Goal: Task Accomplishment & Management: Use online tool/utility

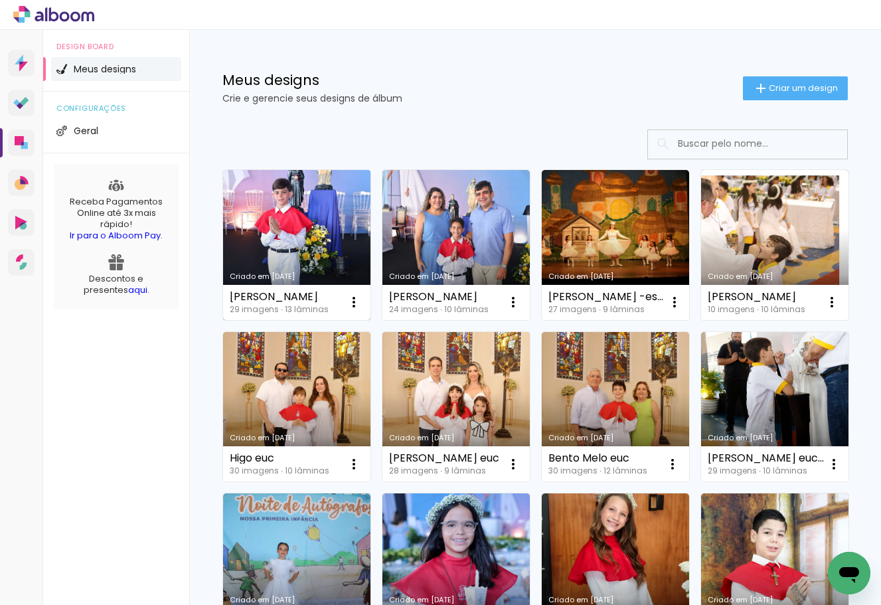
click at [323, 217] on link "Criado em [DATE]" at bounding box center [296, 245] width 147 height 150
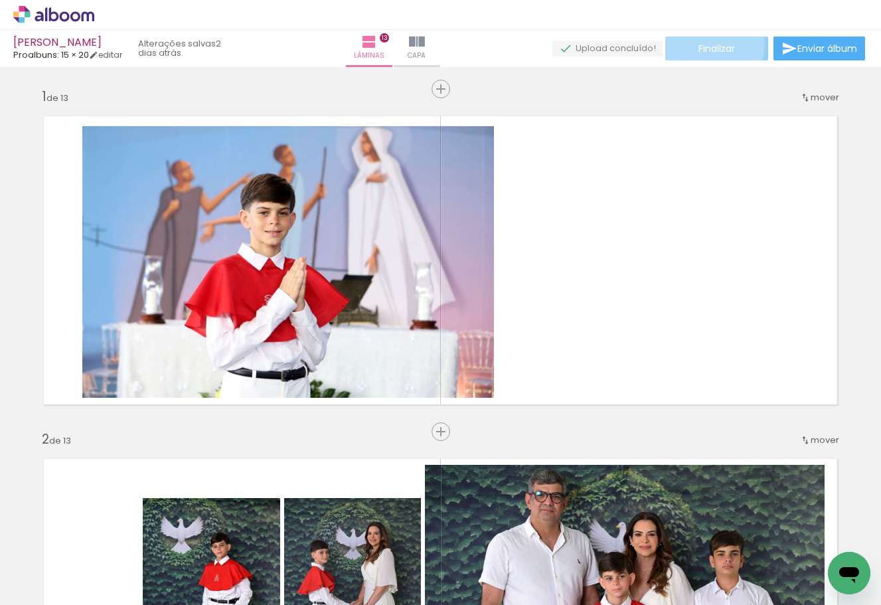
click at [706, 45] on span "Finalizar" at bounding box center [717, 48] width 37 height 9
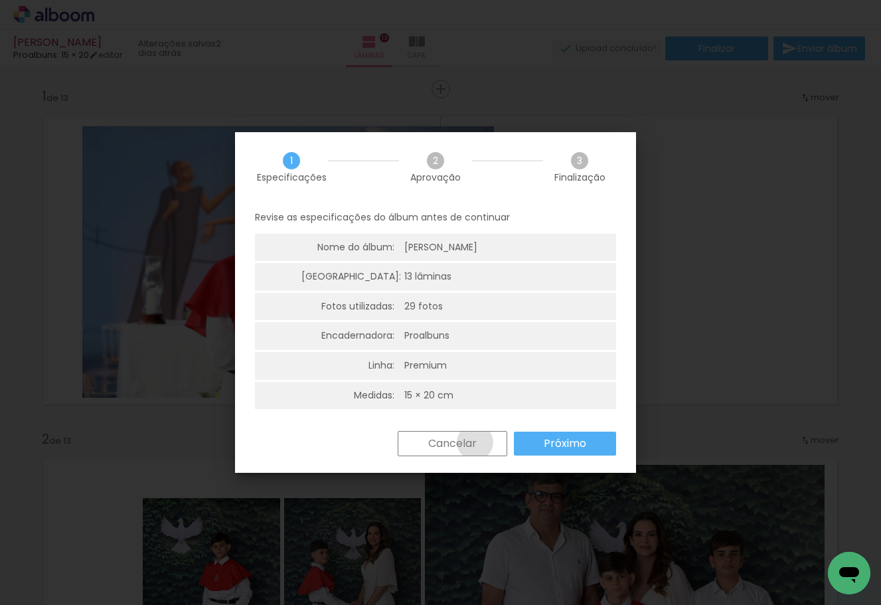
drag, startPoint x: 475, startPoint y: 442, endPoint x: 527, endPoint y: 88, distance: 357.8
click at [0, 0] on slot "Cancelar" at bounding box center [0, 0] width 0 height 0
